Goal: Find specific page/section: Find specific page/section

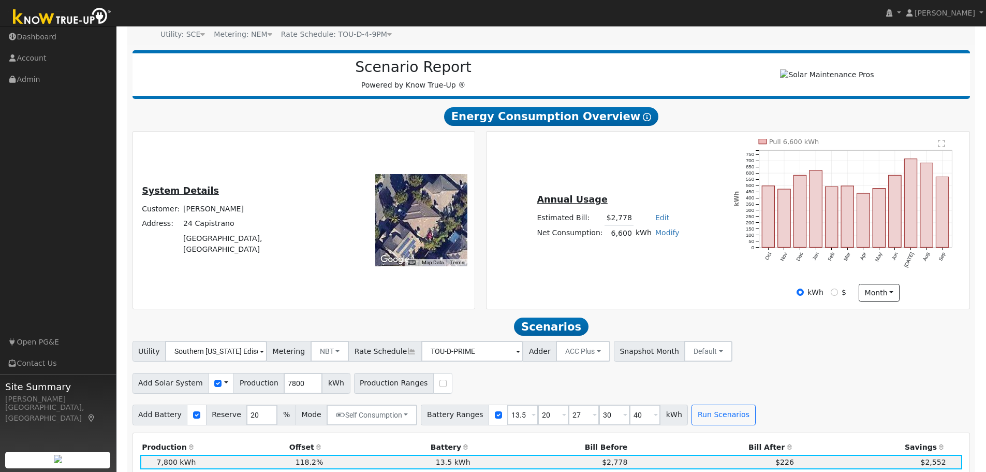
scroll to position [52, 0]
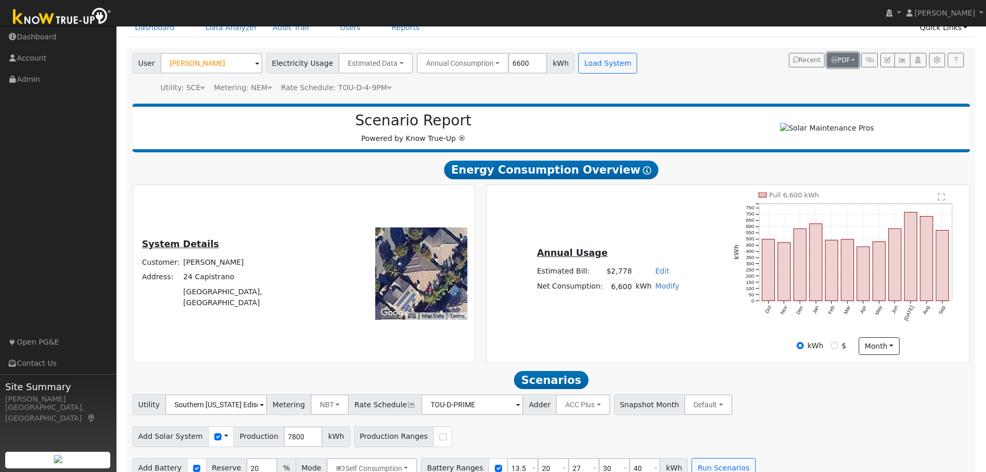
click at [845, 60] on span "PDF" at bounding box center [841, 59] width 19 height 7
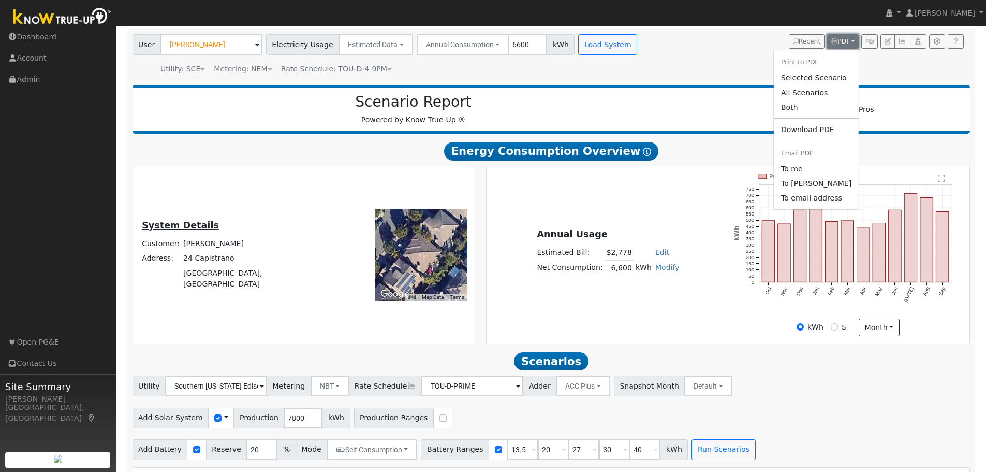
scroll to position [0, 0]
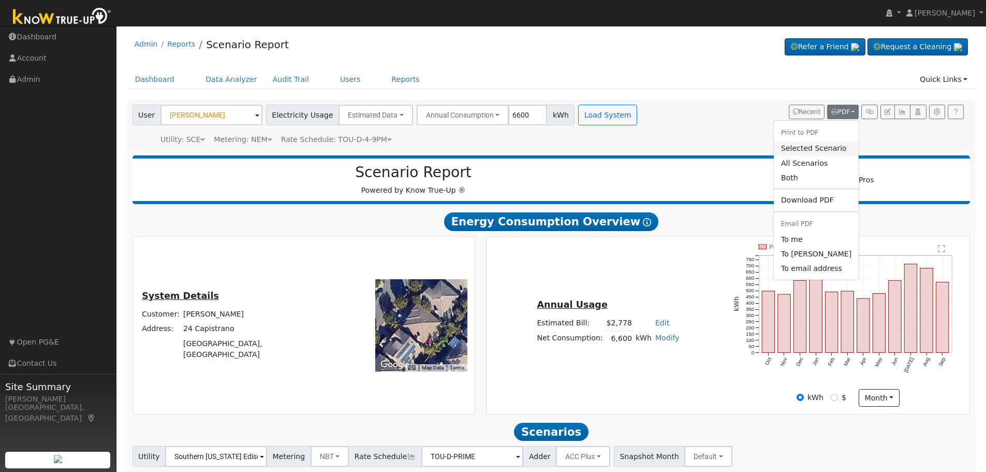
click at [813, 150] on link "Selected Scenario" at bounding box center [816, 148] width 85 height 14
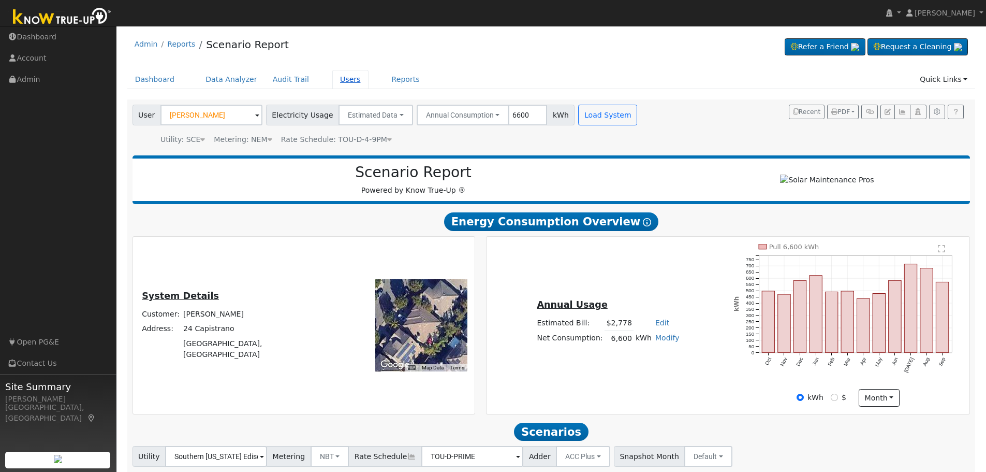
click at [332, 82] on link "Users" at bounding box center [350, 79] width 36 height 19
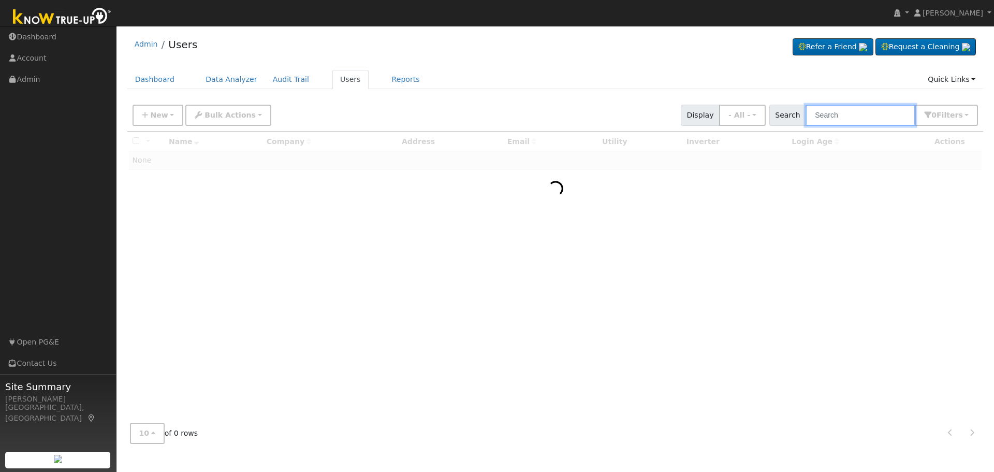
click at [850, 121] on input "text" at bounding box center [861, 115] width 110 height 21
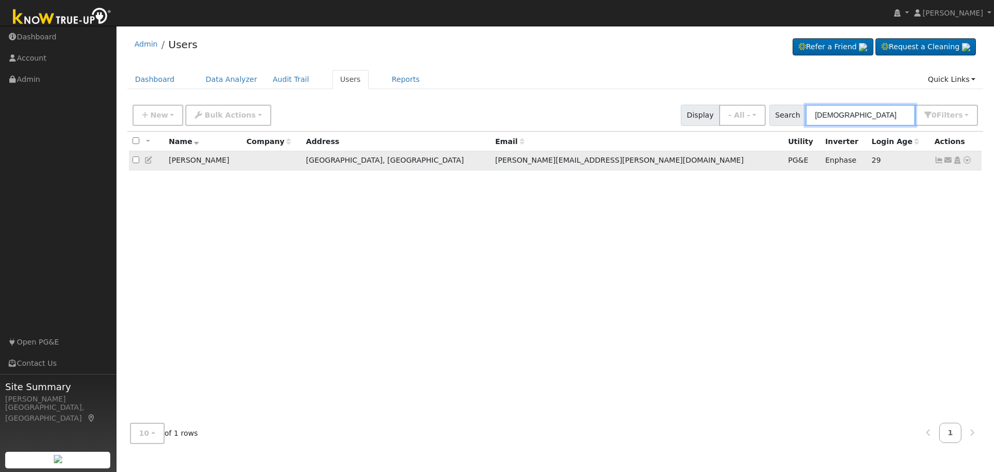
type input "deisher"
click at [966, 162] on icon at bounding box center [967, 159] width 9 height 7
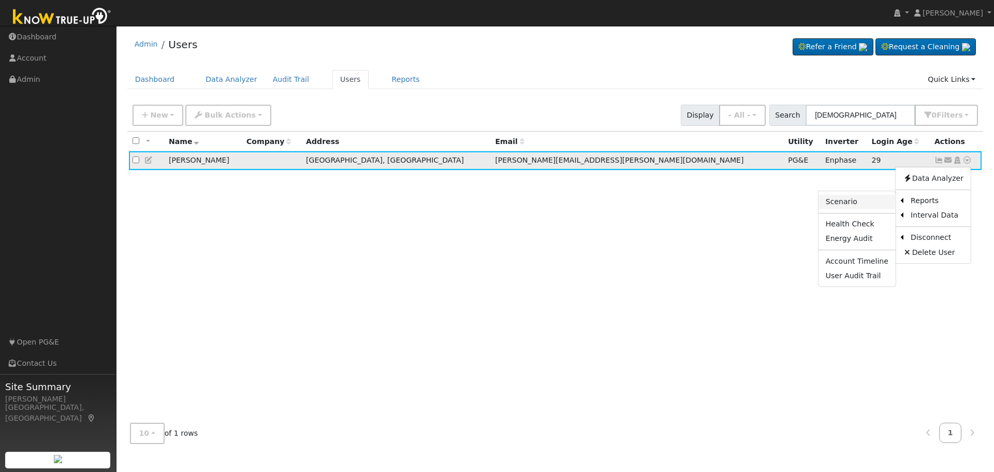
click at [849, 202] on link "Scenario" at bounding box center [857, 202] width 77 height 14
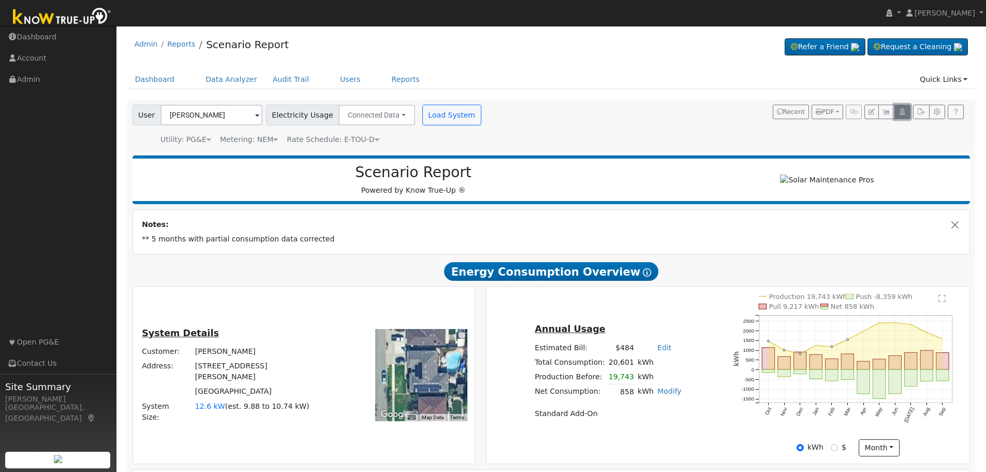
click at [910, 113] on button "button" at bounding box center [903, 112] width 16 height 14
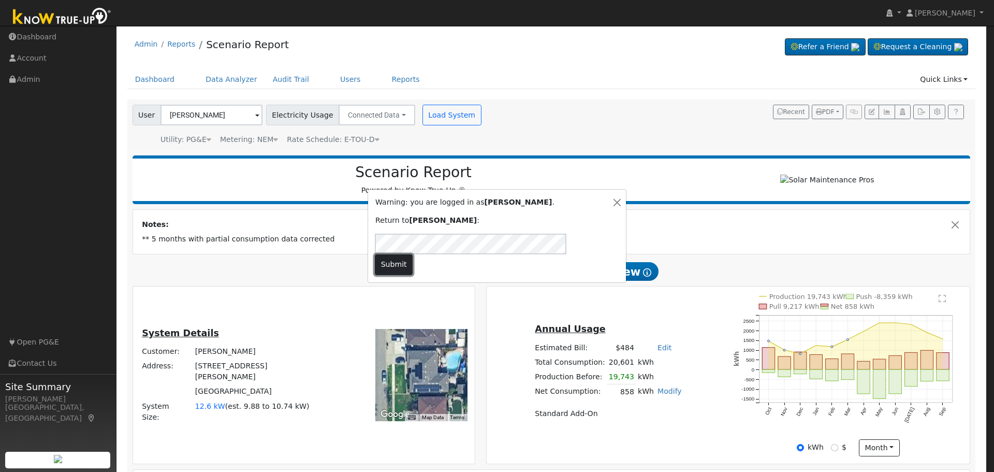
click at [413, 258] on button "Submit" at bounding box center [394, 264] width 38 height 21
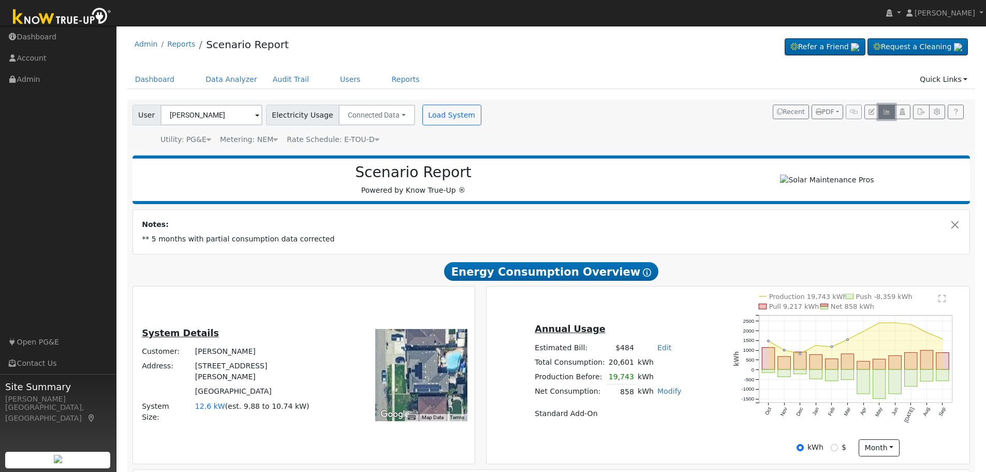
click at [885, 115] on icon "button" at bounding box center [887, 112] width 8 height 6
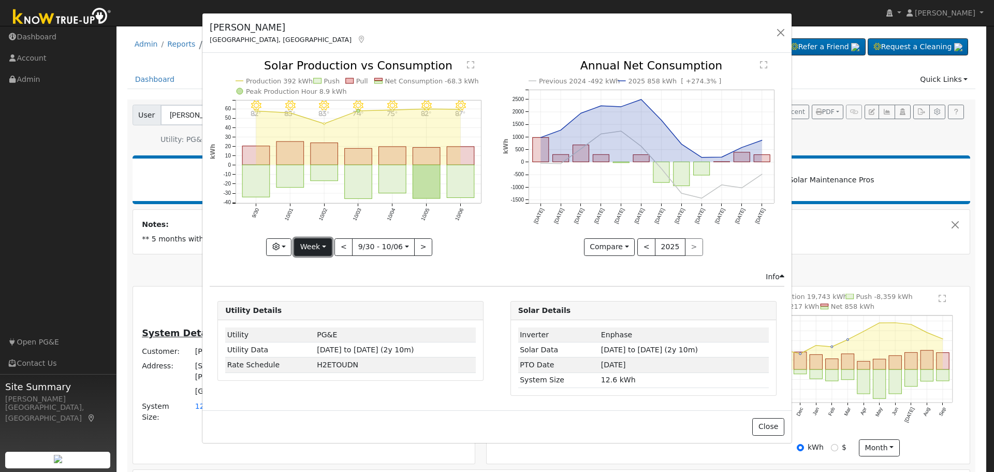
click at [325, 250] on button "Week" at bounding box center [313, 247] width 38 height 18
click at [315, 314] on link "Year" at bounding box center [331, 311] width 72 height 14
type input "2024-10-01"
